Goal: Book appointment/travel/reservation

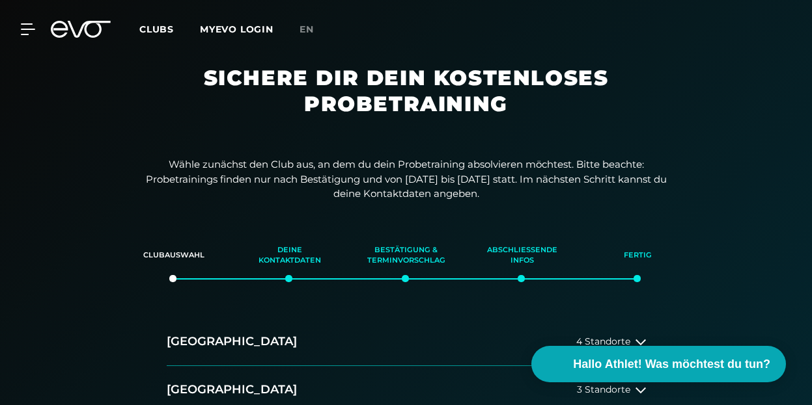
click at [705, 161] on div "Wähle zunächst den Club aus, an dem du dein Probetraining absolvieren möchtest.…" at bounding box center [406, 368] width 812 height 423
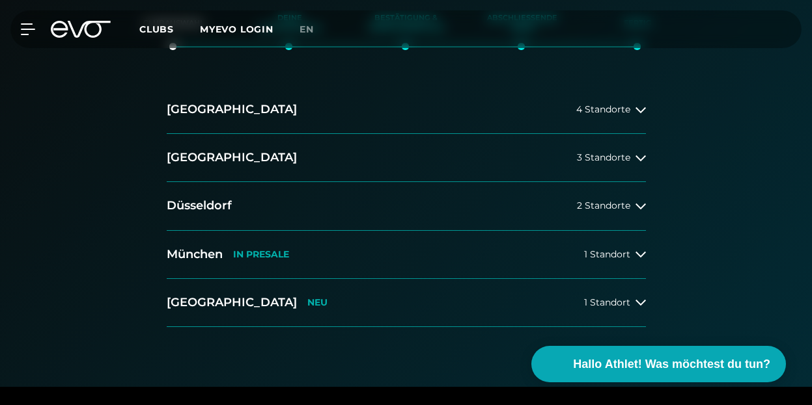
scroll to position [234, 0]
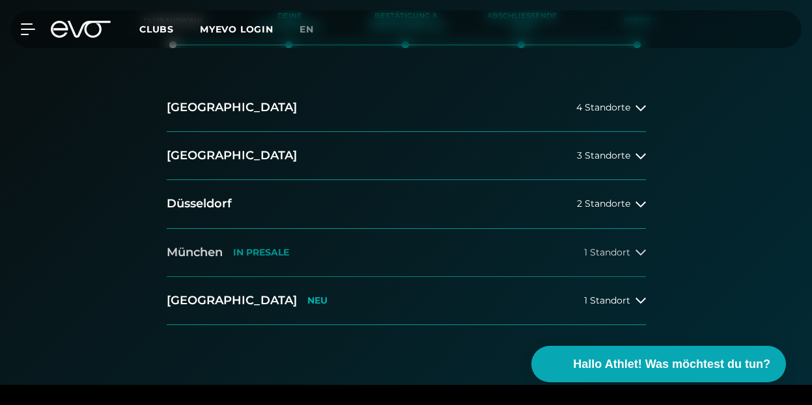
click at [641, 254] on icon at bounding box center [640, 253] width 10 height 6
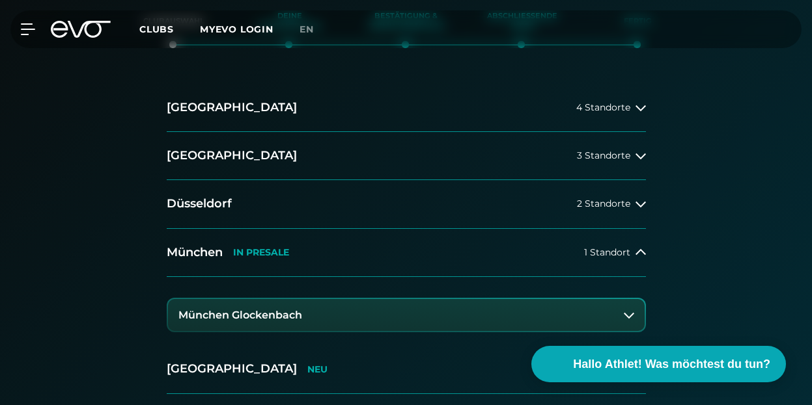
click at [558, 317] on button "München Glockenbach" at bounding box center [406, 315] width 476 height 33
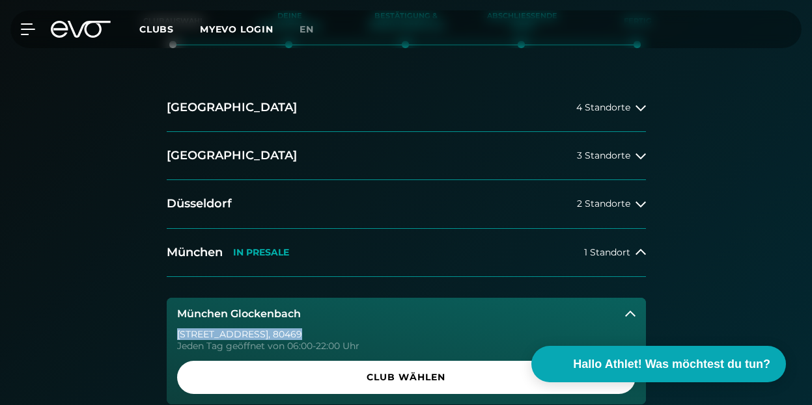
drag, startPoint x: 170, startPoint y: 337, endPoint x: 295, endPoint y: 337, distance: 125.0
click at [295, 337] on div "[STREET_ADDRESS] Tag geöffnet von 06:00-22:00 Uhr Club wählen" at bounding box center [406, 367] width 479 height 75
copy div "[STREET_ADDRESS]"
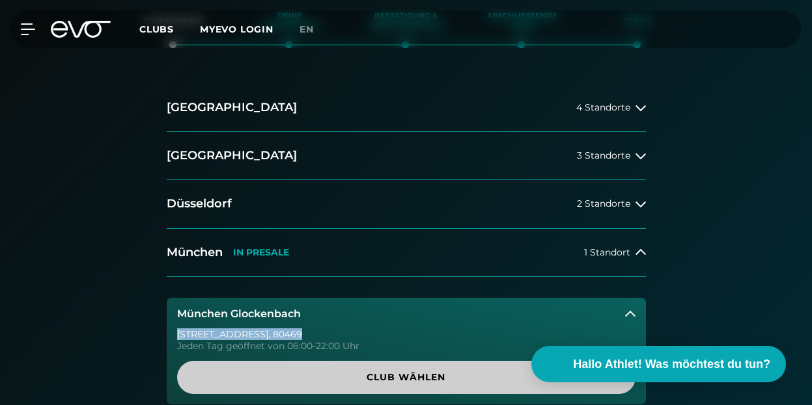
click at [435, 381] on span "Club wählen" at bounding box center [406, 378] width 427 height 14
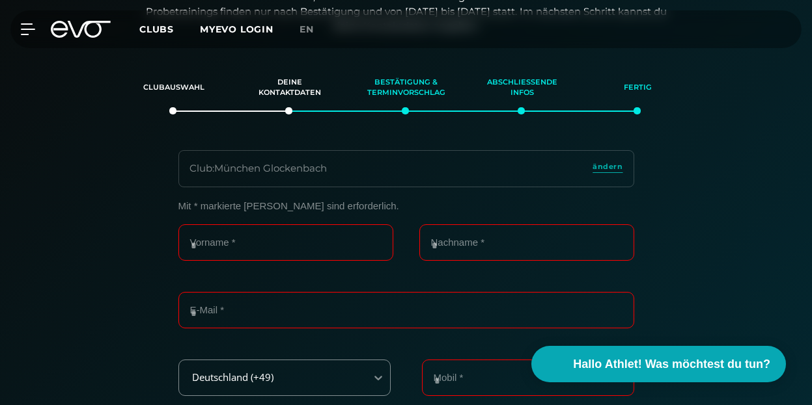
scroll to position [166, 0]
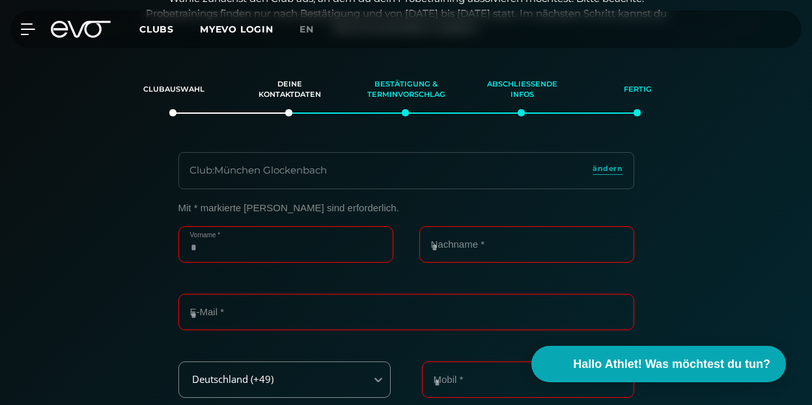
click at [271, 243] on input "Vorname *" at bounding box center [285, 244] width 215 height 36
type input "******"
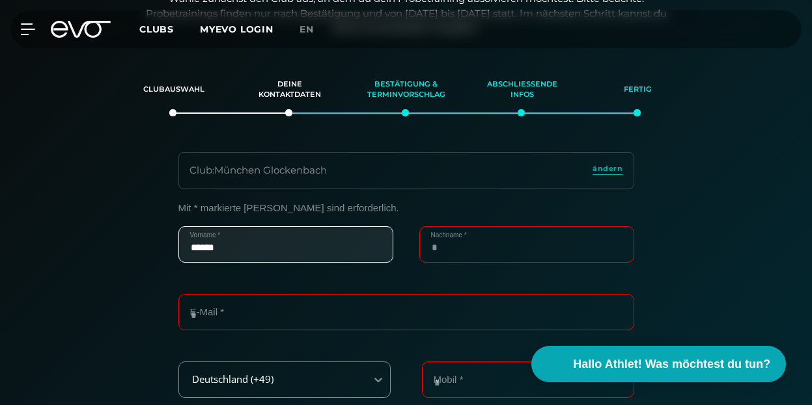
type input "******"
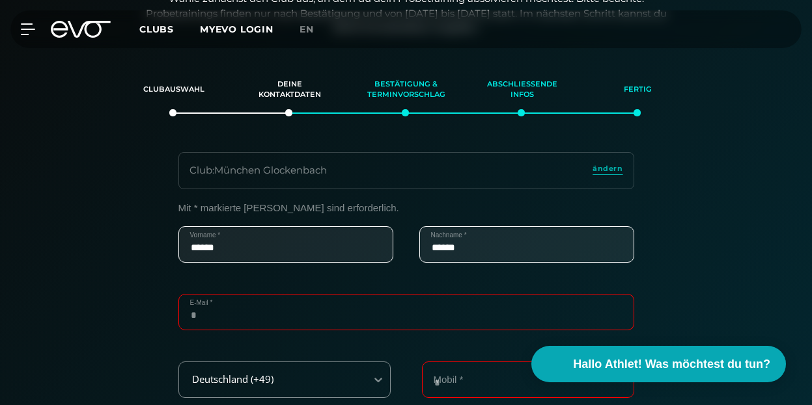
type input "**********"
click at [793, 118] on section "**********" at bounding box center [406, 315] width 812 height 498
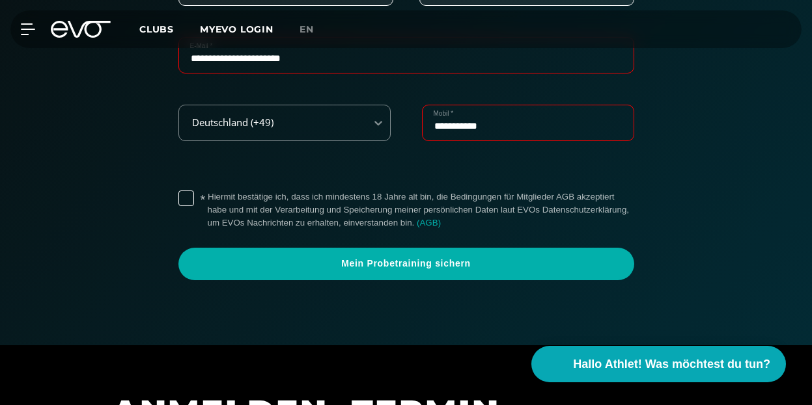
scroll to position [426, 0]
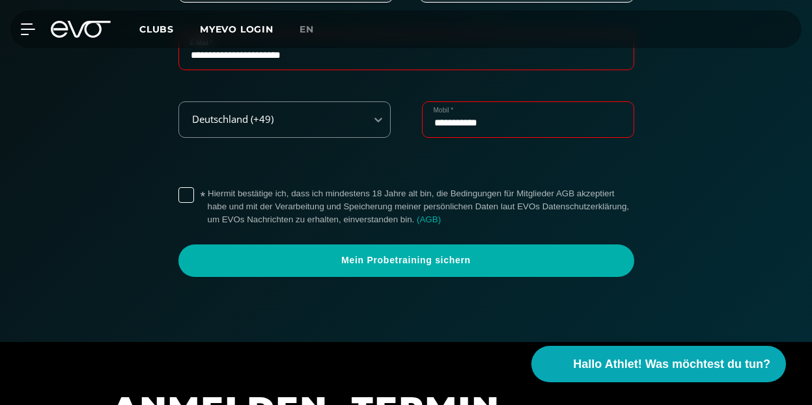
click at [208, 192] on label "* Hiermit bestätige ich, dass ich mindestens 18 Jahre alt bin, die Bedingungen …" at bounding box center [421, 206] width 426 height 39
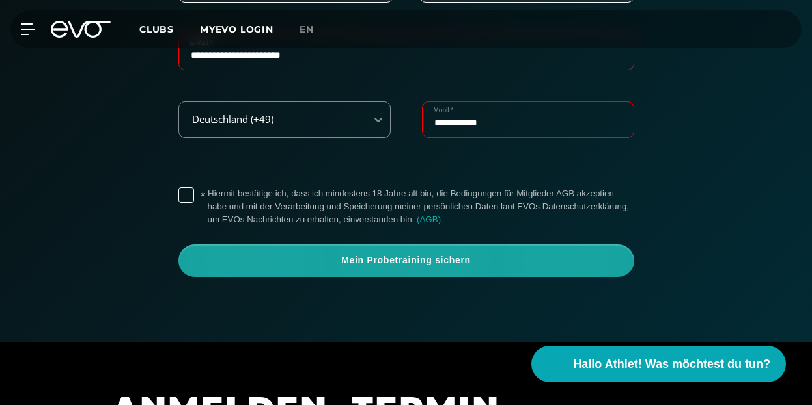
click at [367, 264] on span "Mein Probetraining sichern" at bounding box center [406, 260] width 424 height 13
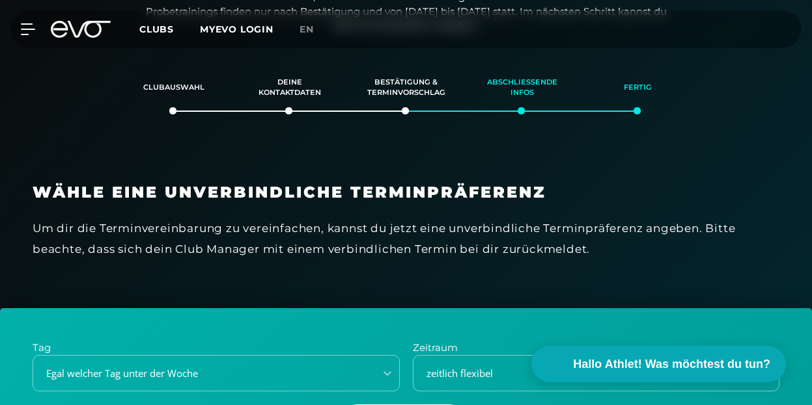
scroll to position [166, 0]
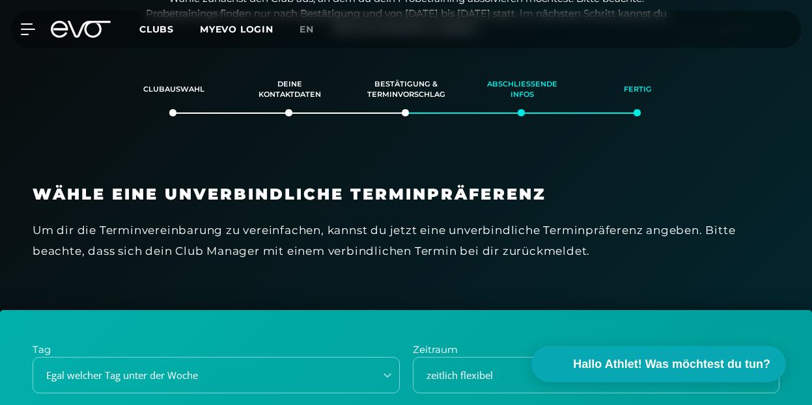
click at [789, 92] on div "Clubauswahl Deine Kontaktdaten Bestätigung & Terminvorschlag Abschließende Info…" at bounding box center [406, 83] width 812 height 35
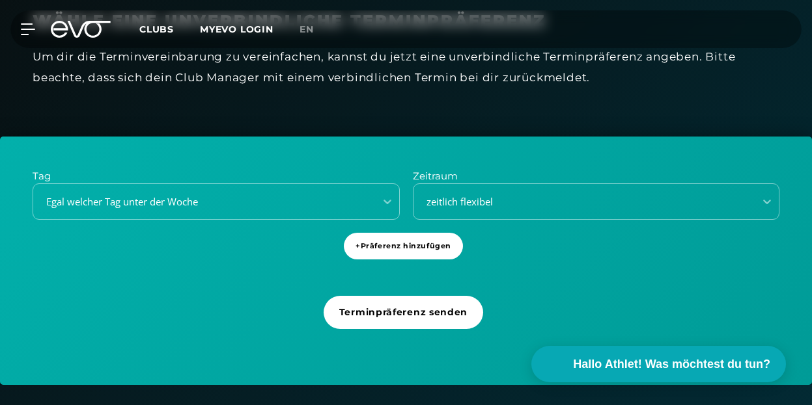
scroll to position [374, 0]
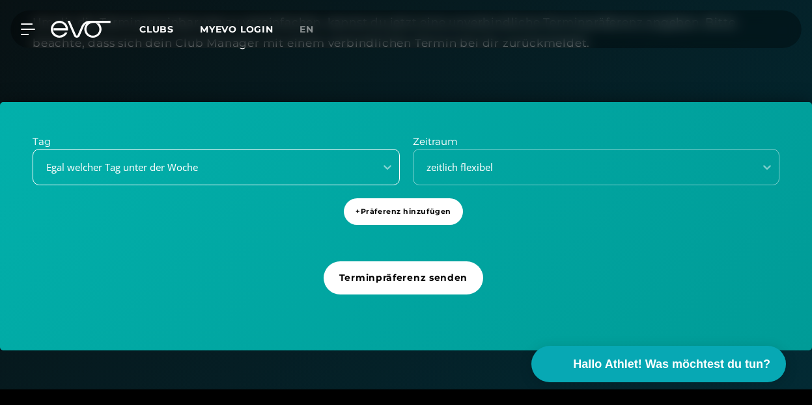
click at [247, 170] on div "Egal welcher Tag unter der Woche" at bounding box center [199, 167] width 331 height 15
click at [266, 126] on div "Tag Egal welcher Tag unter der Woche Zeitraum zeitlich flexibel + Präferenz hin…" at bounding box center [406, 226] width 812 height 249
click at [413, 209] on span "+ Präferenz hinzufügen" at bounding box center [403, 211] width 96 height 11
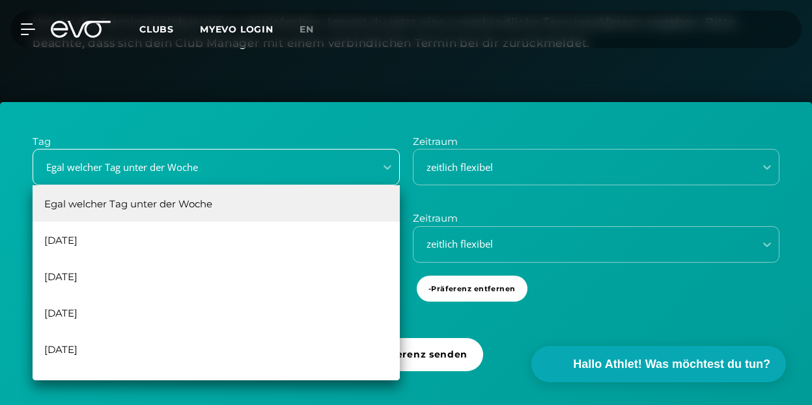
click at [264, 174] on div "Egal welcher Tag unter der Woche" at bounding box center [199, 167] width 331 height 15
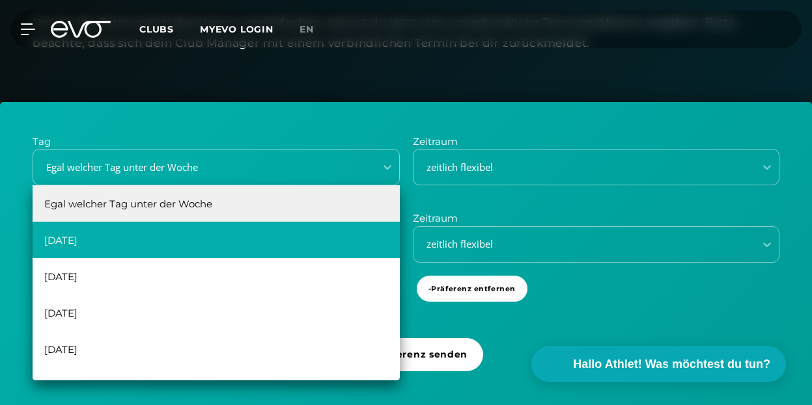
click at [176, 242] on div "[DATE]" at bounding box center [216, 240] width 367 height 36
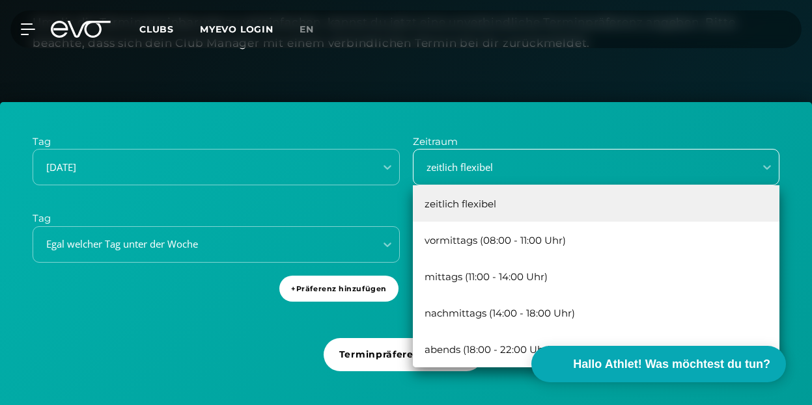
click at [486, 167] on div "zeitlich flexibel" at bounding box center [580, 167] width 331 height 15
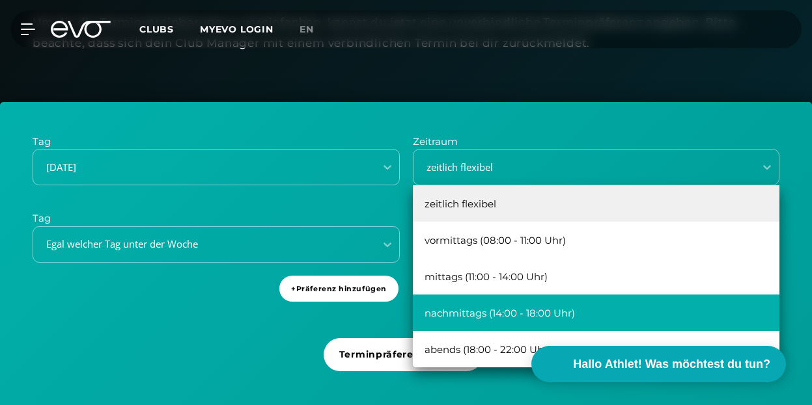
click at [514, 309] on div "nachmittags (14:00 - 18:00 Uhr)" at bounding box center [596, 313] width 367 height 36
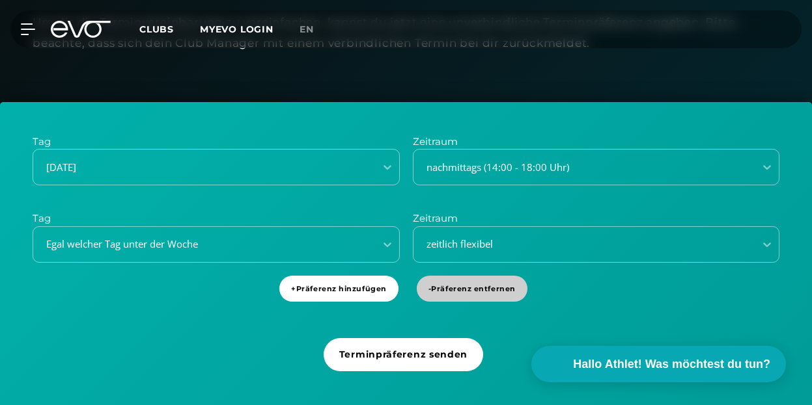
click at [473, 294] on span "- Präferenz entfernen" at bounding box center [471, 289] width 87 height 11
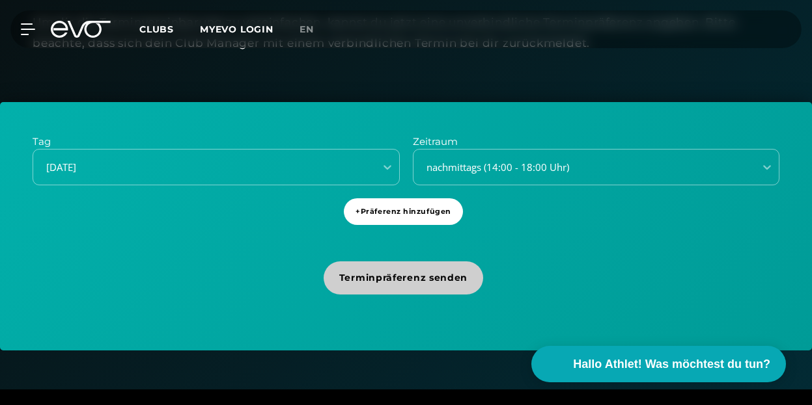
click at [451, 283] on span "Terminpräferenz senden" at bounding box center [403, 278] width 128 height 14
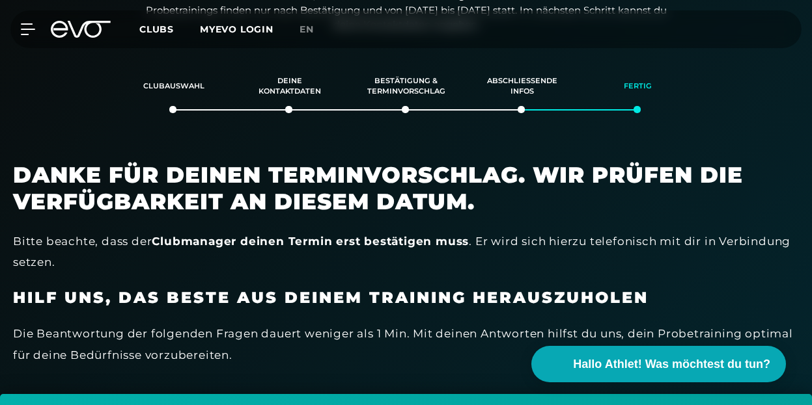
scroll to position [166, 0]
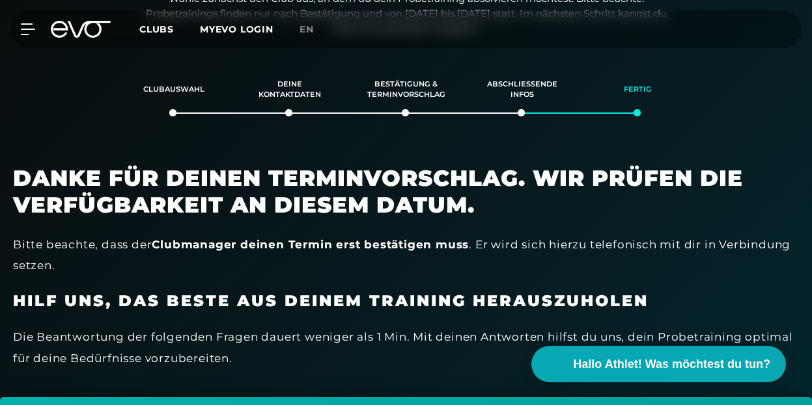
click at [771, 92] on div "Clubauswahl Deine Kontaktdaten Bestätigung & Terminvorschlag Abschließende Info…" at bounding box center [406, 83] width 812 height 35
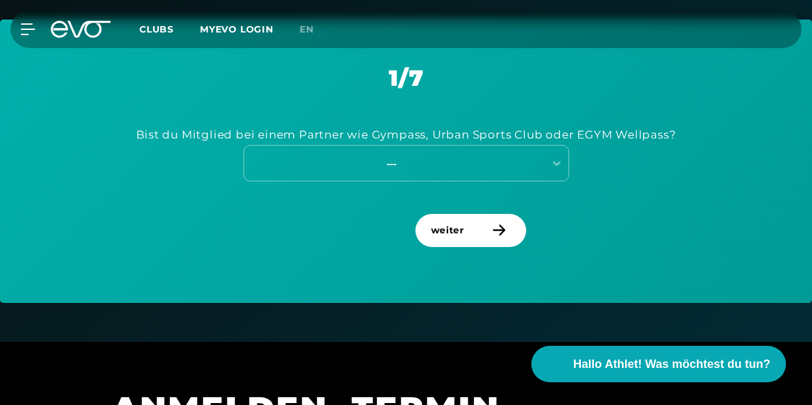
scroll to position [609, 0]
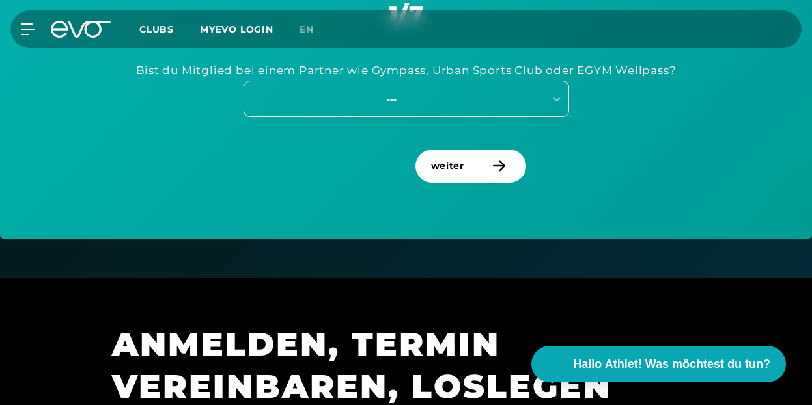
click at [480, 108] on div "---" at bounding box center [405, 99] width 325 height 36
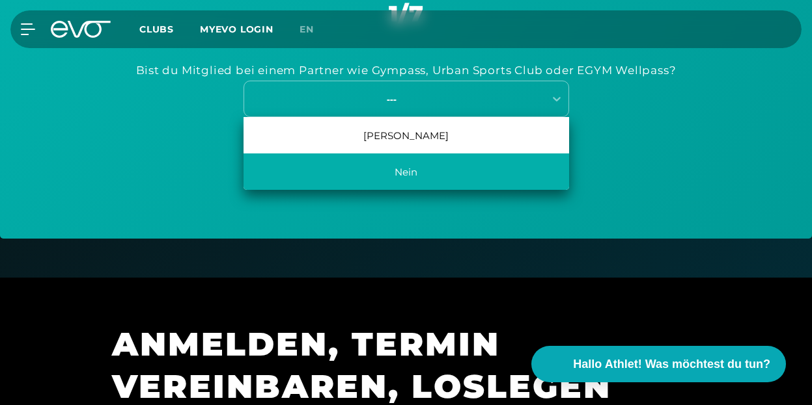
click at [411, 171] on div "Nein" at bounding box center [405, 172] width 325 height 36
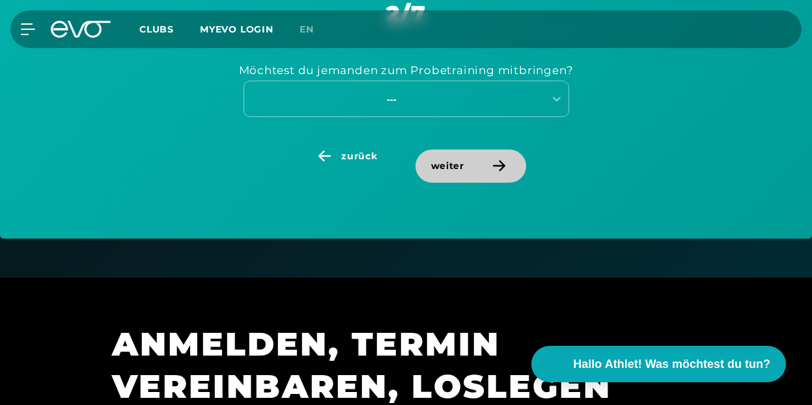
click at [478, 165] on span "weiter" at bounding box center [470, 166] width 111 height 33
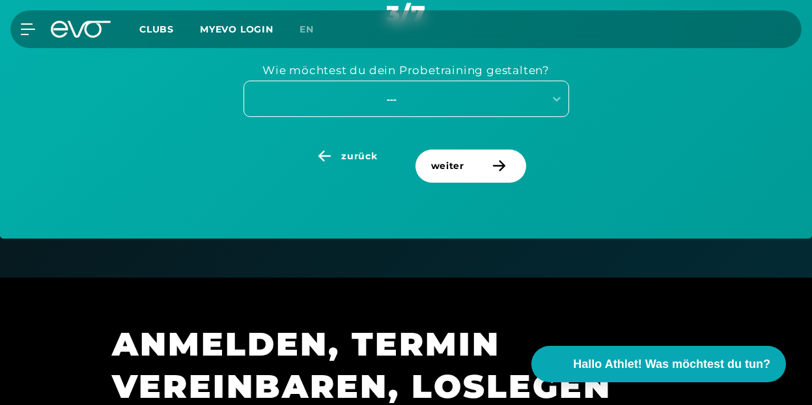
click at [418, 86] on div "---" at bounding box center [405, 99] width 325 height 36
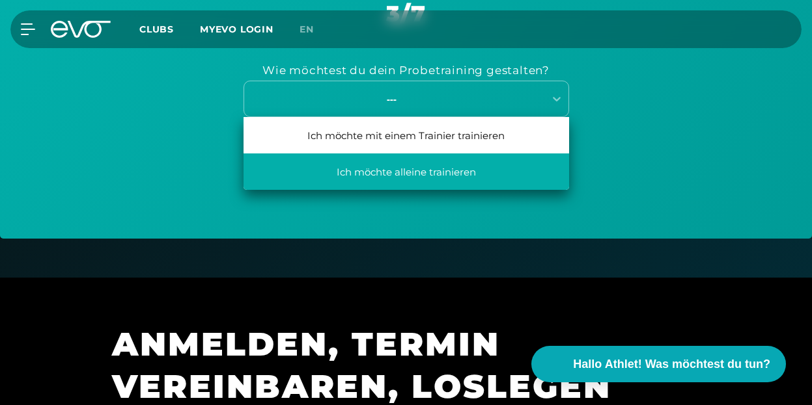
click at [412, 171] on div "Ich möchte alleine trainieren" at bounding box center [405, 172] width 325 height 36
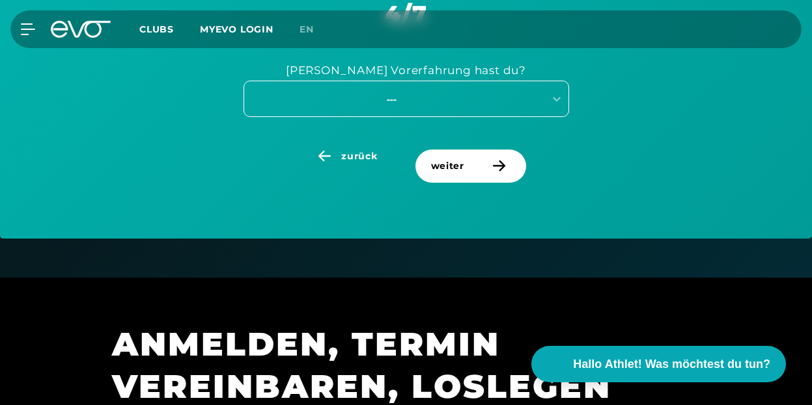
click at [457, 106] on div "---" at bounding box center [391, 99] width 292 height 15
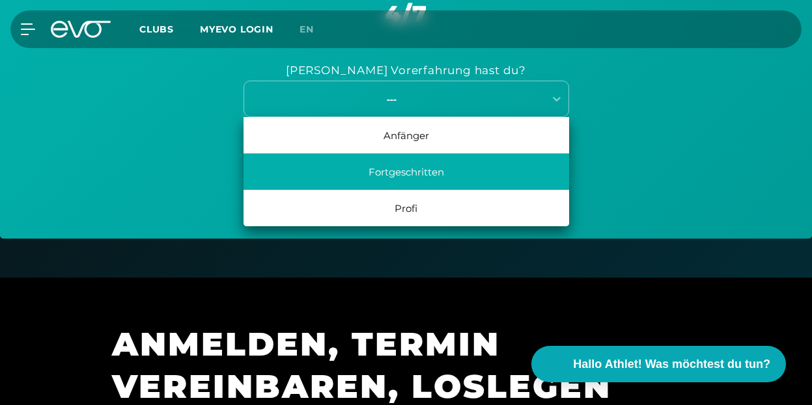
click at [431, 165] on div "Fortgeschritten" at bounding box center [405, 172] width 325 height 36
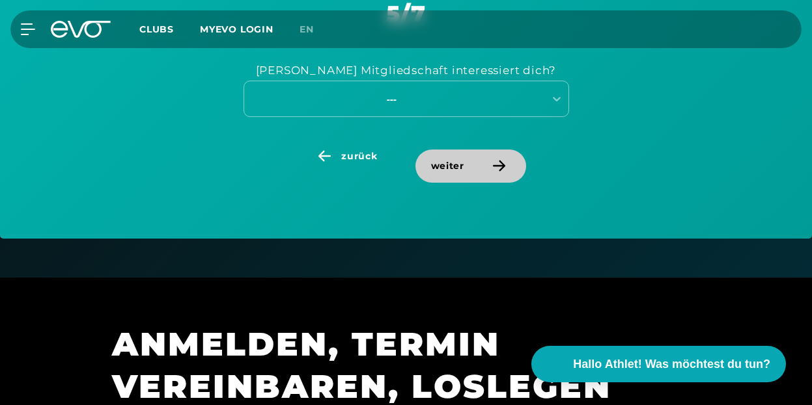
click at [444, 166] on span "weiter" at bounding box center [447, 166] width 33 height 14
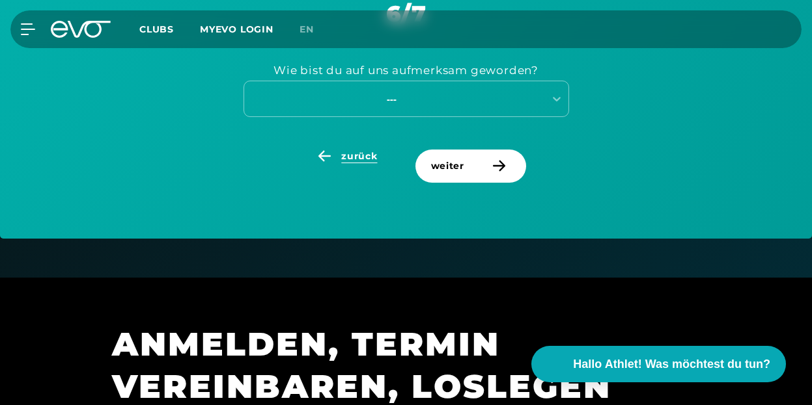
click at [335, 156] on icon at bounding box center [324, 156] width 23 height 12
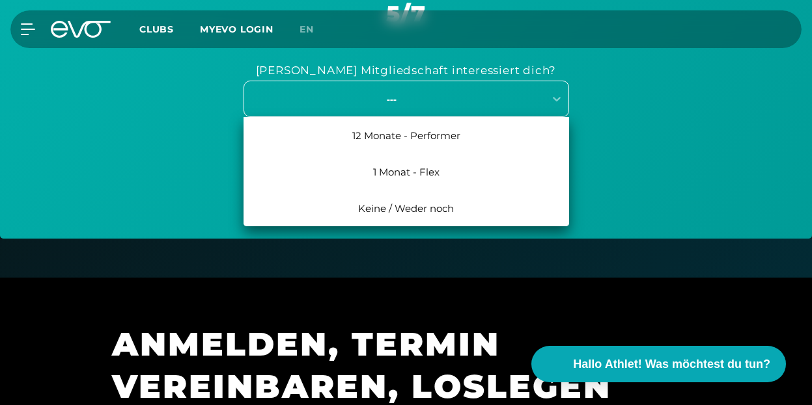
click at [376, 105] on div "---" at bounding box center [391, 99] width 292 height 15
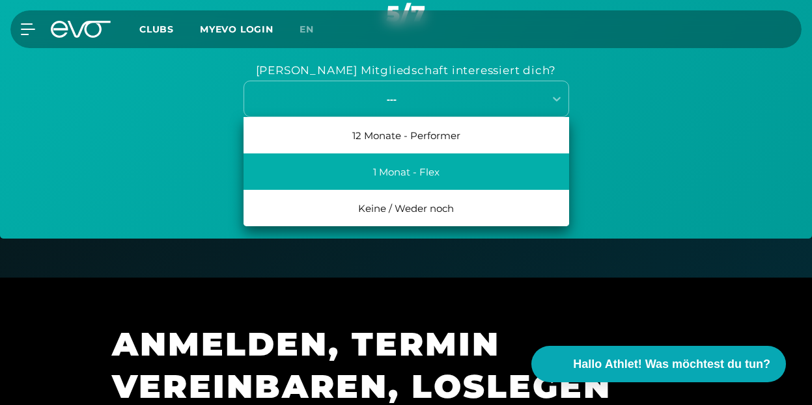
click at [401, 167] on div "1 Monat - Flex" at bounding box center [405, 172] width 325 height 36
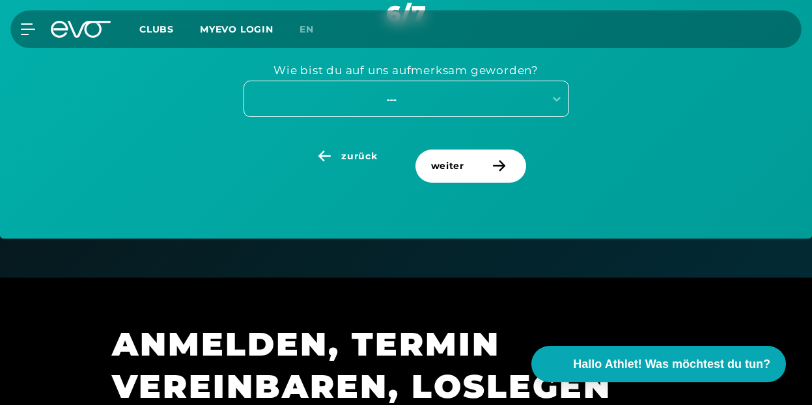
click at [458, 104] on div "---" at bounding box center [391, 99] width 292 height 15
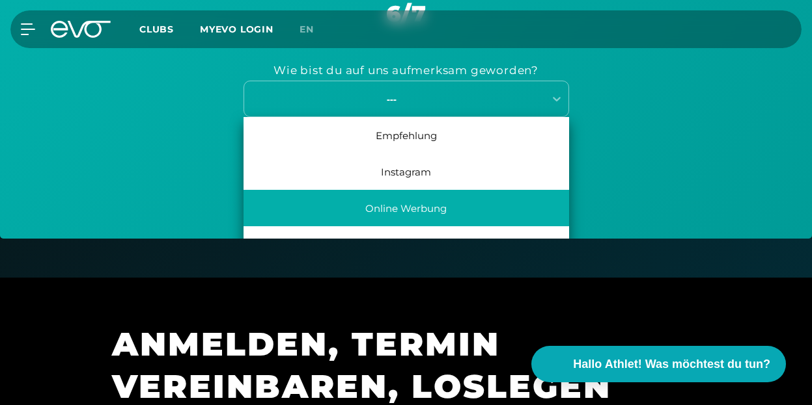
click at [417, 205] on div "Online Werbung" at bounding box center [405, 208] width 325 height 36
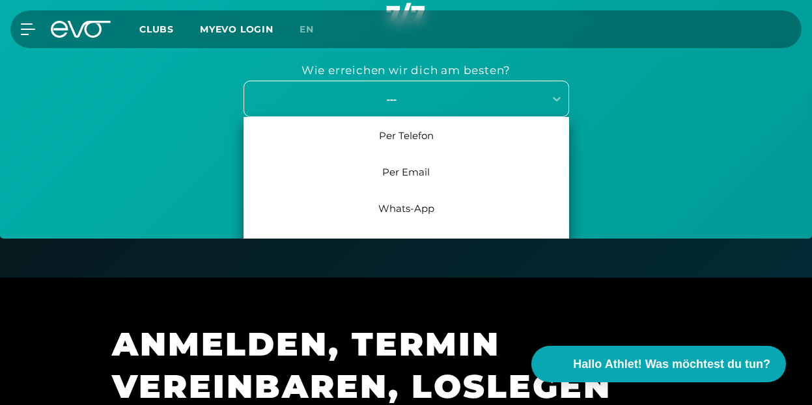
click at [459, 102] on div "---" at bounding box center [391, 99] width 292 height 15
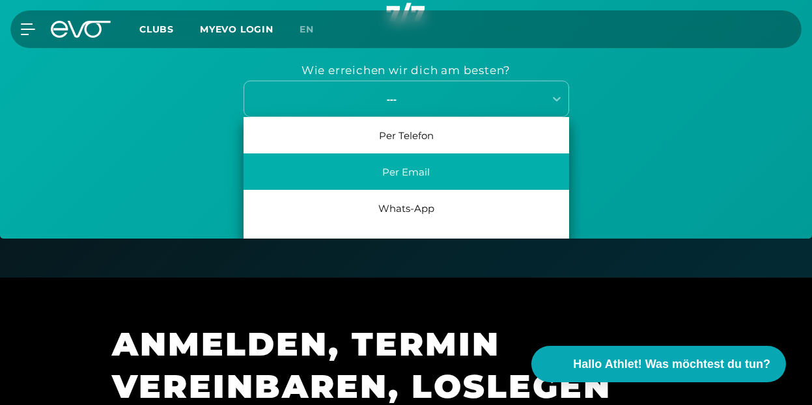
click at [423, 169] on div "Per Email" at bounding box center [405, 172] width 325 height 36
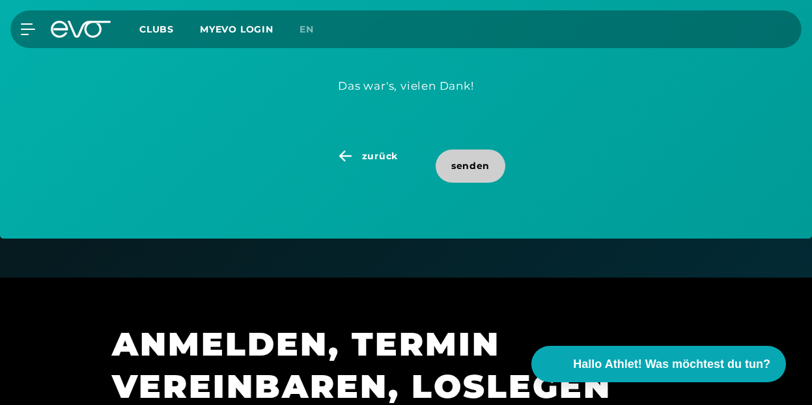
click at [464, 166] on span "senden" at bounding box center [470, 166] width 38 height 14
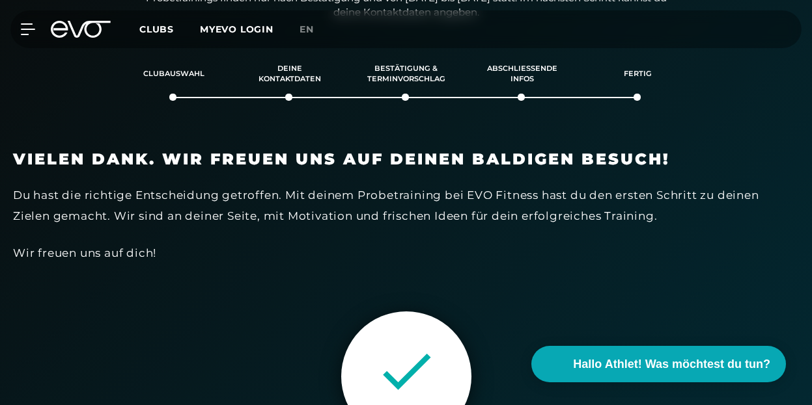
scroll to position [166, 0]
